Goal: Information Seeking & Learning: Learn about a topic

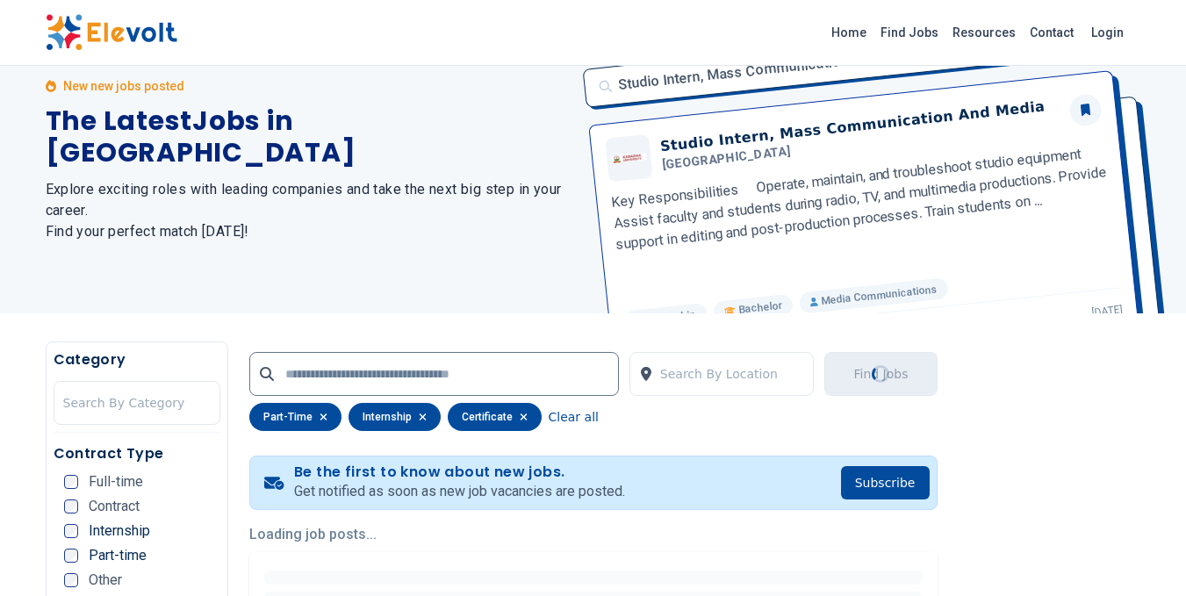
scroll to position [11, 0]
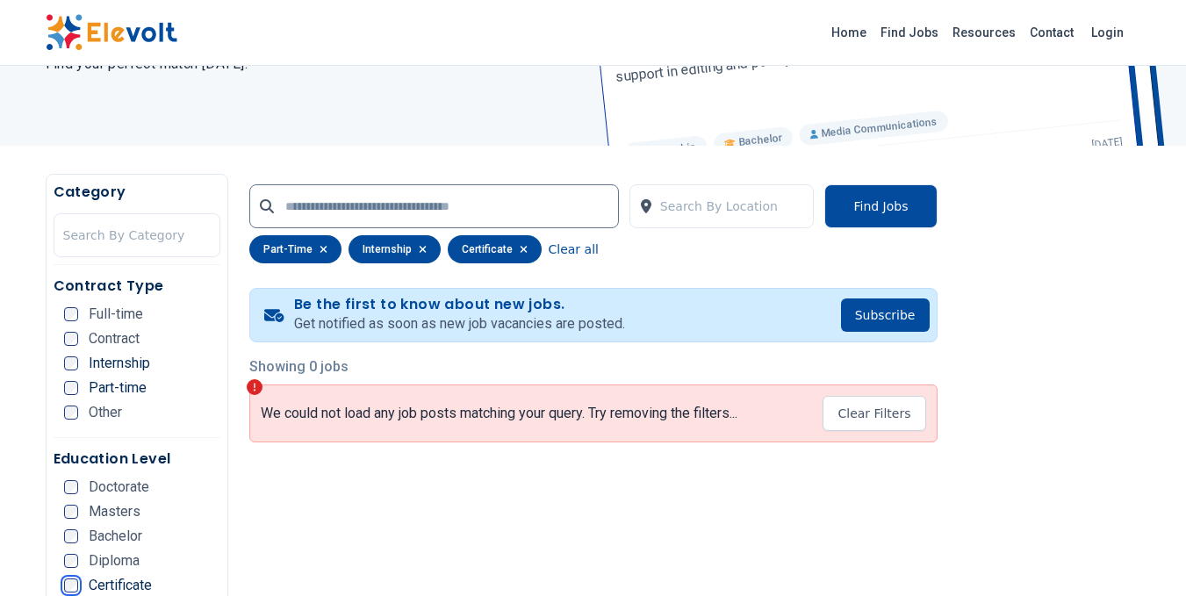
scroll to position [172, 0]
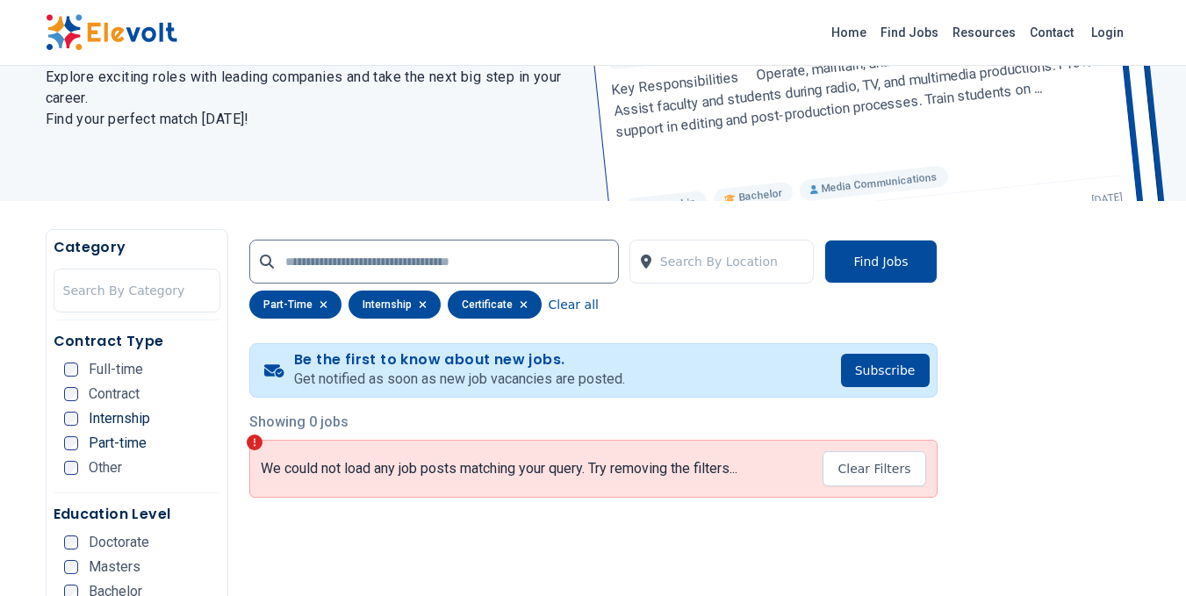
click at [320, 306] on icon "button" at bounding box center [323, 304] width 7 height 7
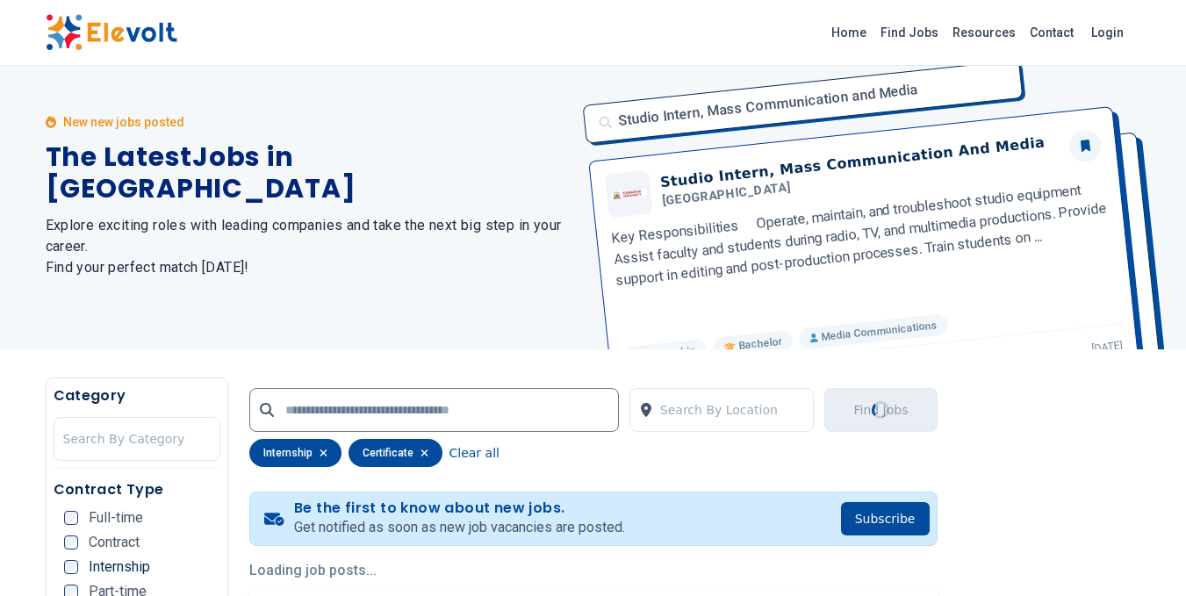
scroll to position [0, 0]
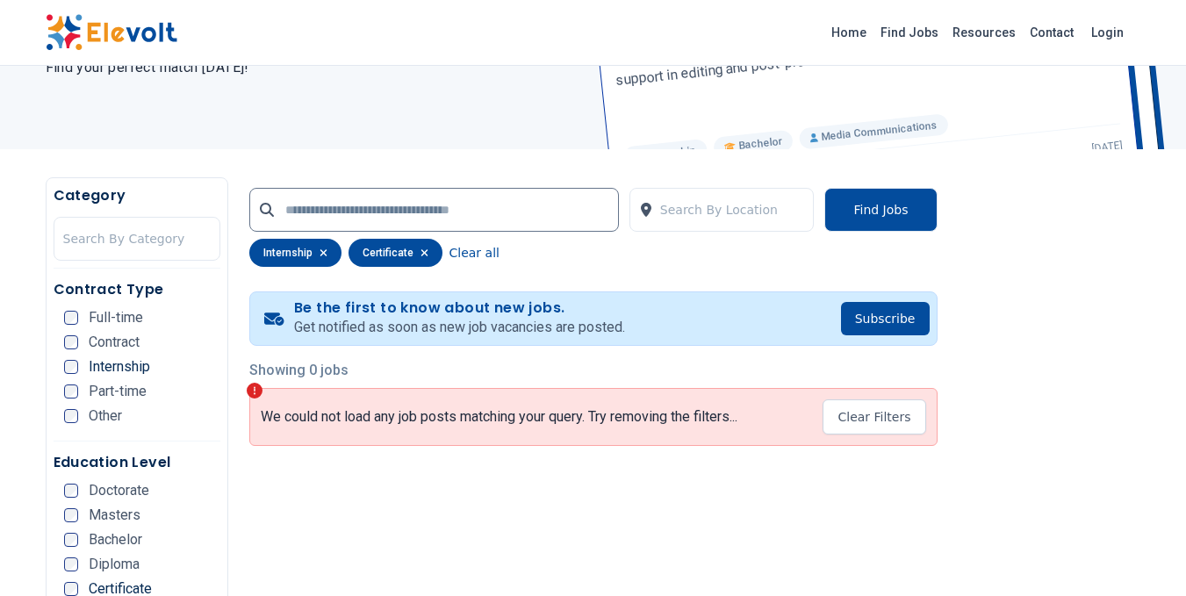
scroll to position [234, 0]
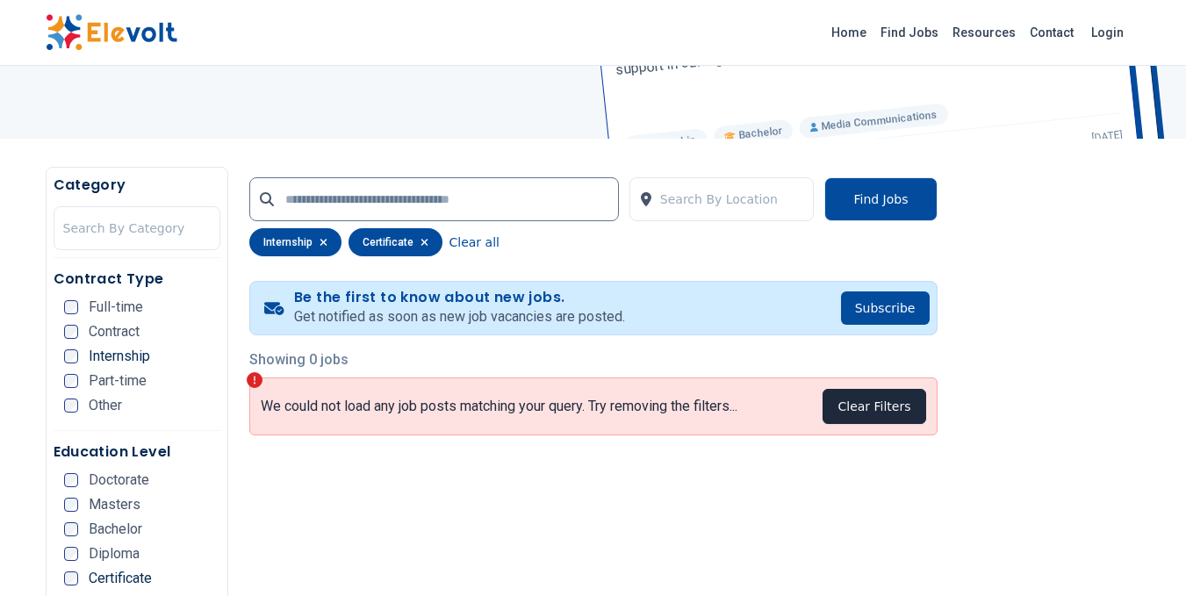
click at [852, 409] on button "Clear Filters" at bounding box center [874, 406] width 103 height 35
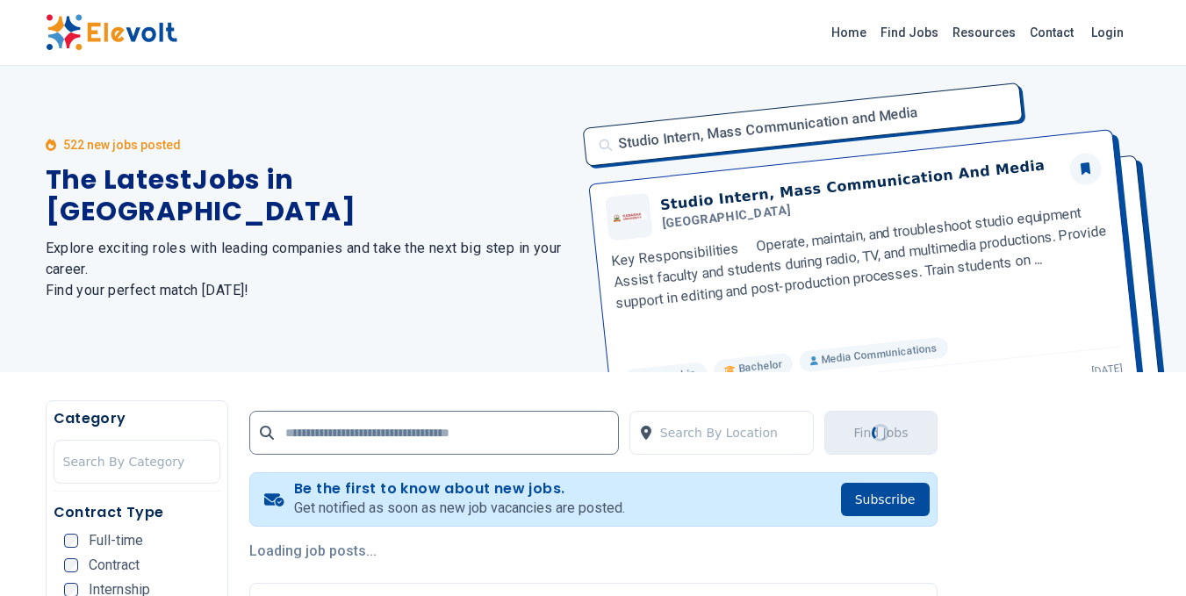
scroll to position [0, 0]
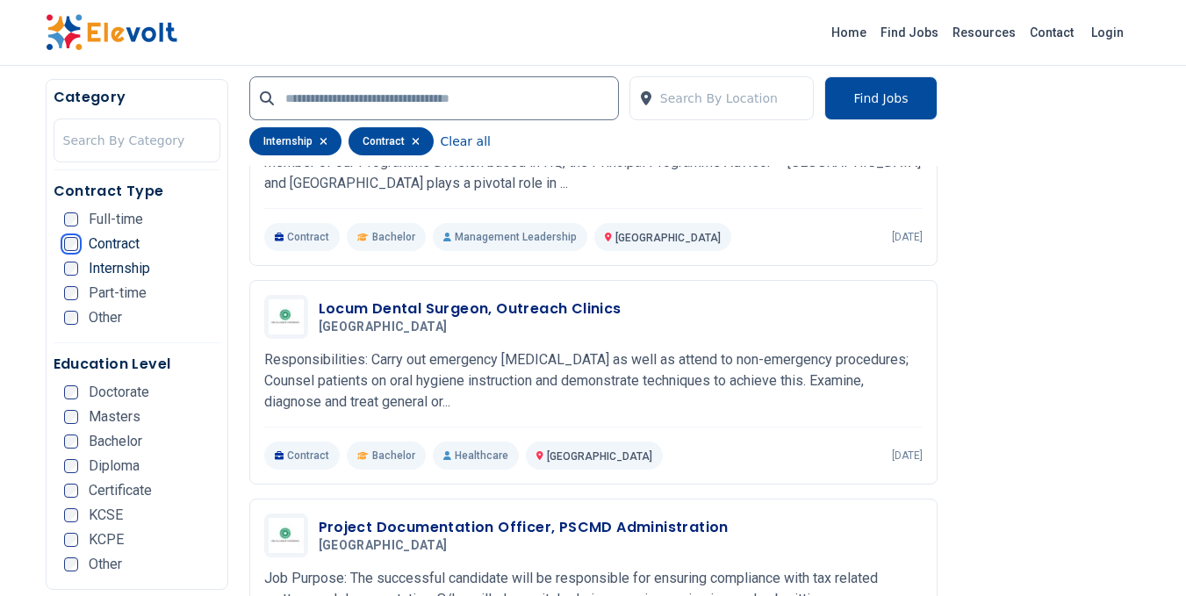
scroll to position [1010, 0]
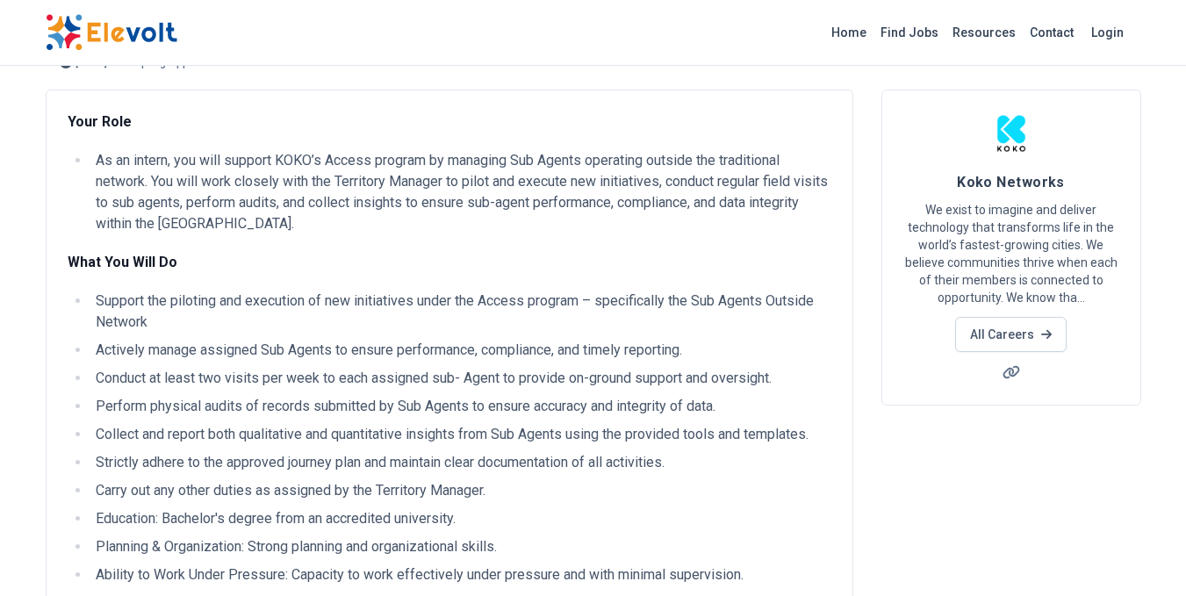
scroll to position [83, 0]
